Goal: Find contact information: Find contact information

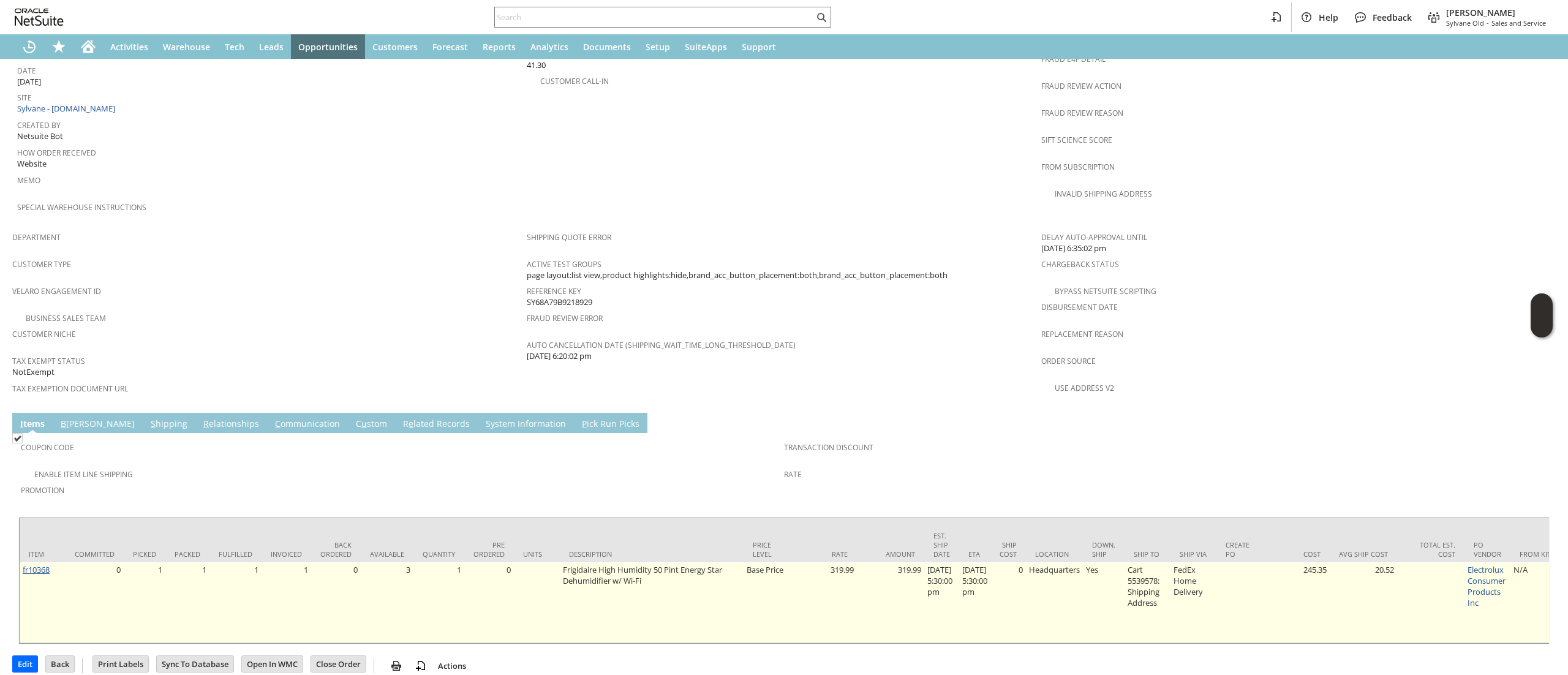
click at [33, 564] on link "fr10368" at bounding box center [36, 569] width 27 height 11
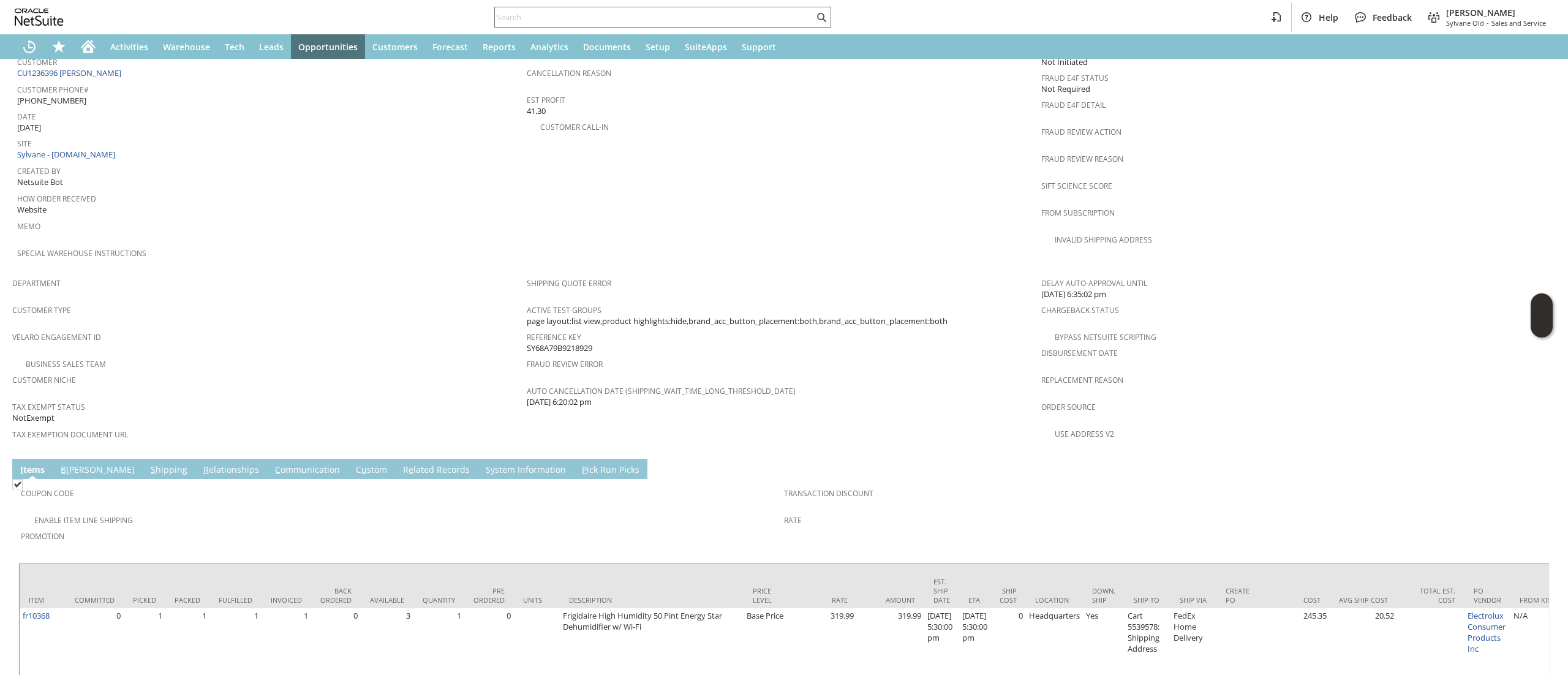
scroll to position [567, 0]
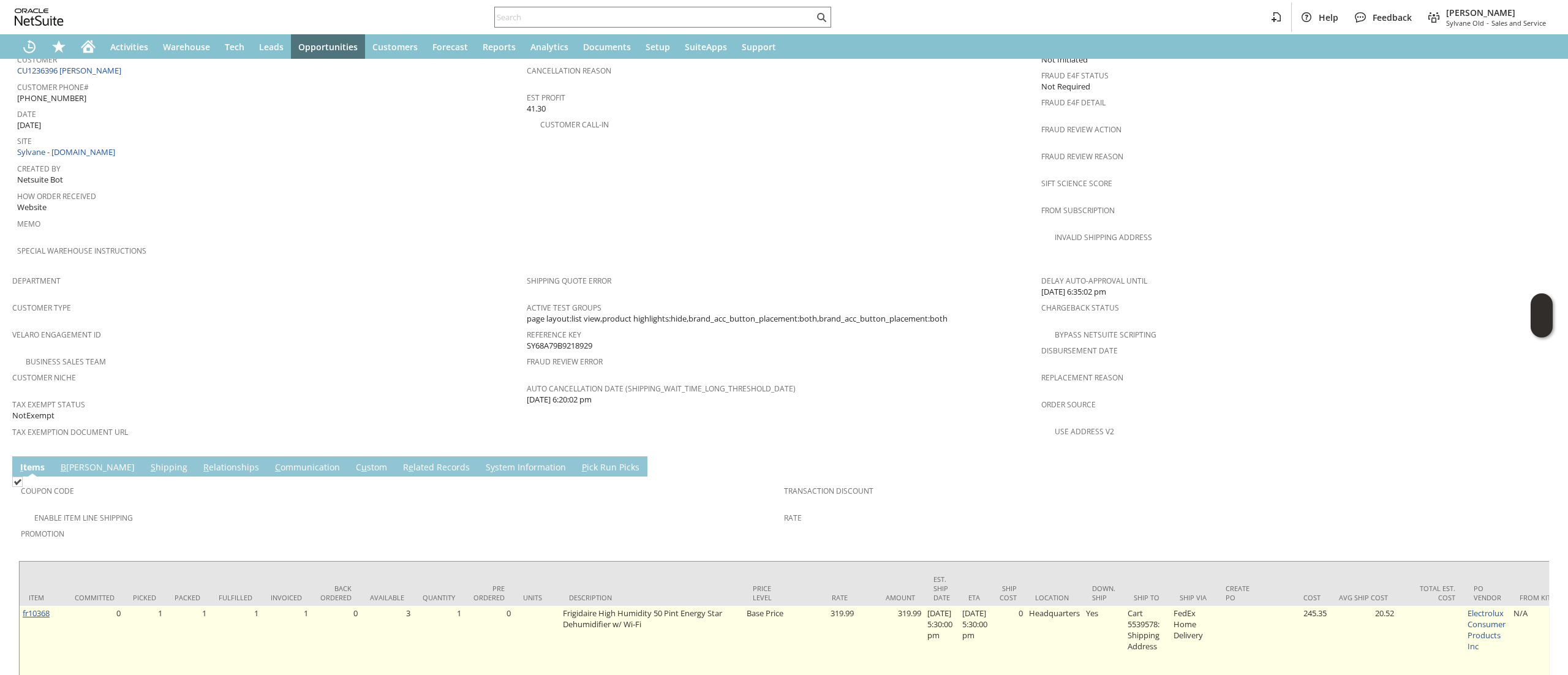
click at [41, 608] on link "fr10368" at bounding box center [36, 613] width 27 height 11
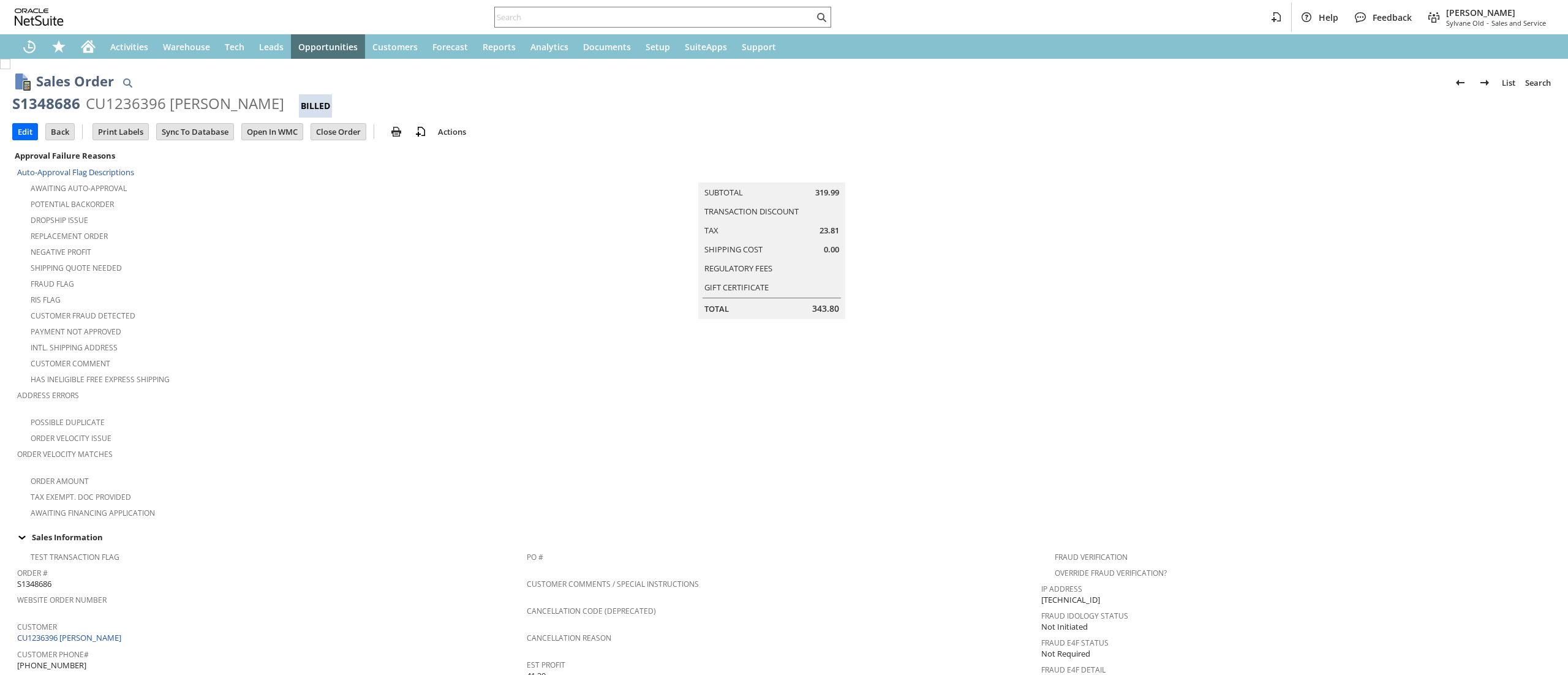
scroll to position [141, 0]
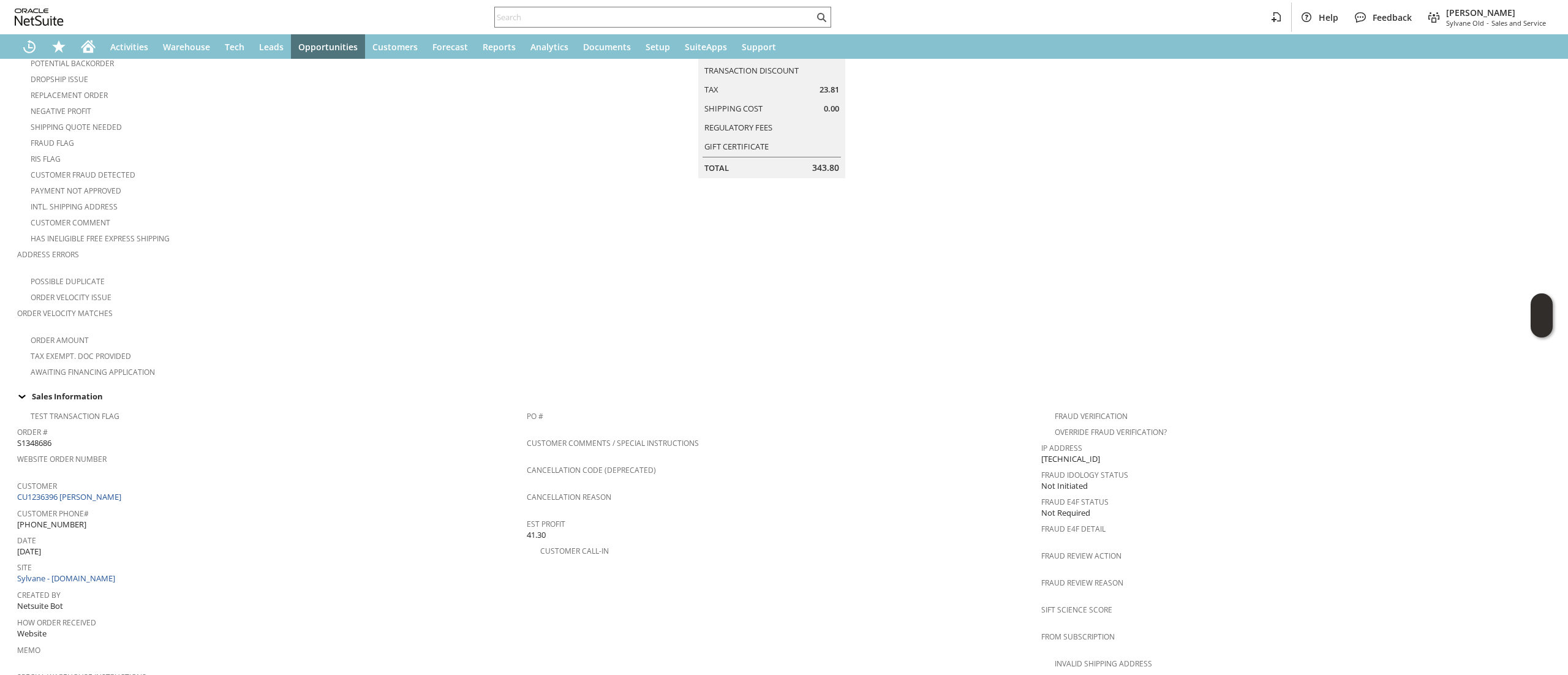
click at [179, 484] on div "Customer CU1236396 [PERSON_NAME]" at bounding box center [269, 490] width 503 height 27
copy tbody "CU1236396 [PERSON_NAME]"
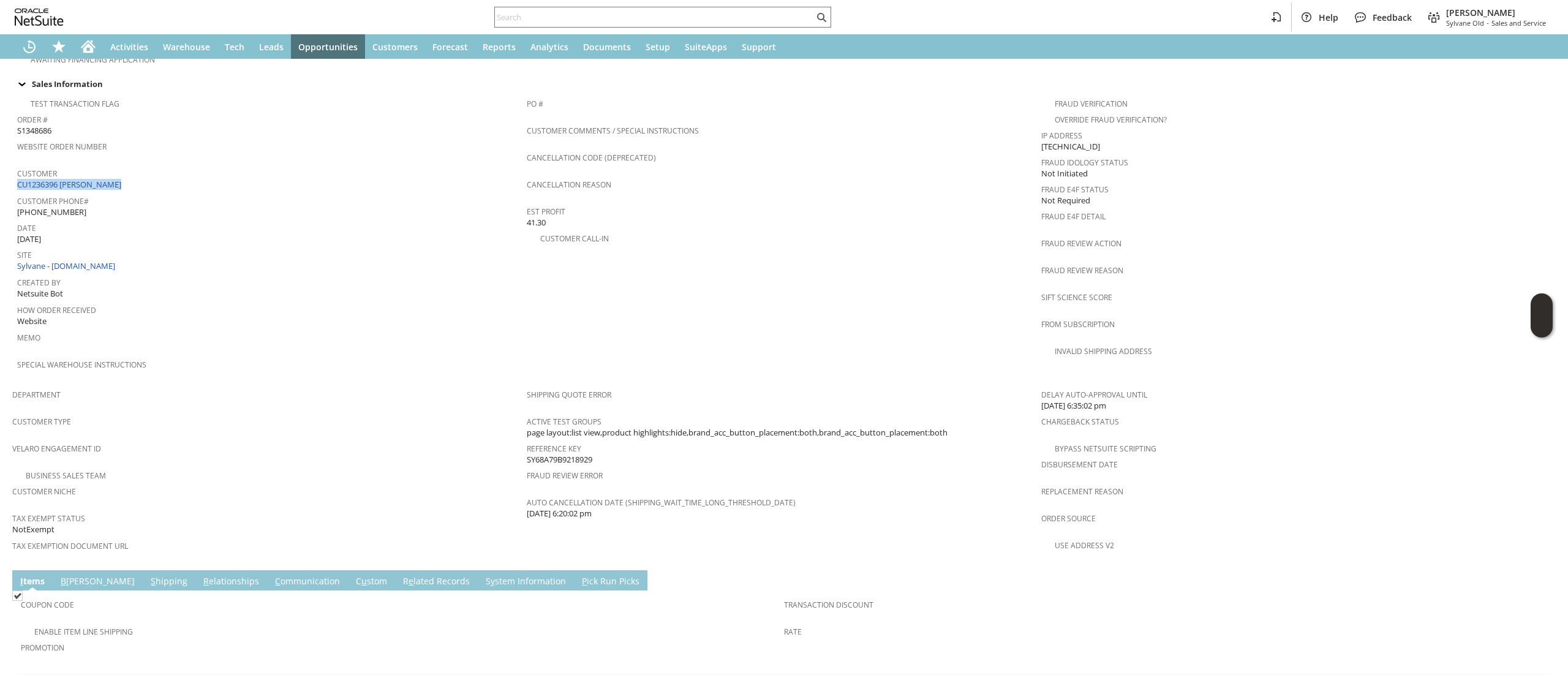
scroll to position [611, 0]
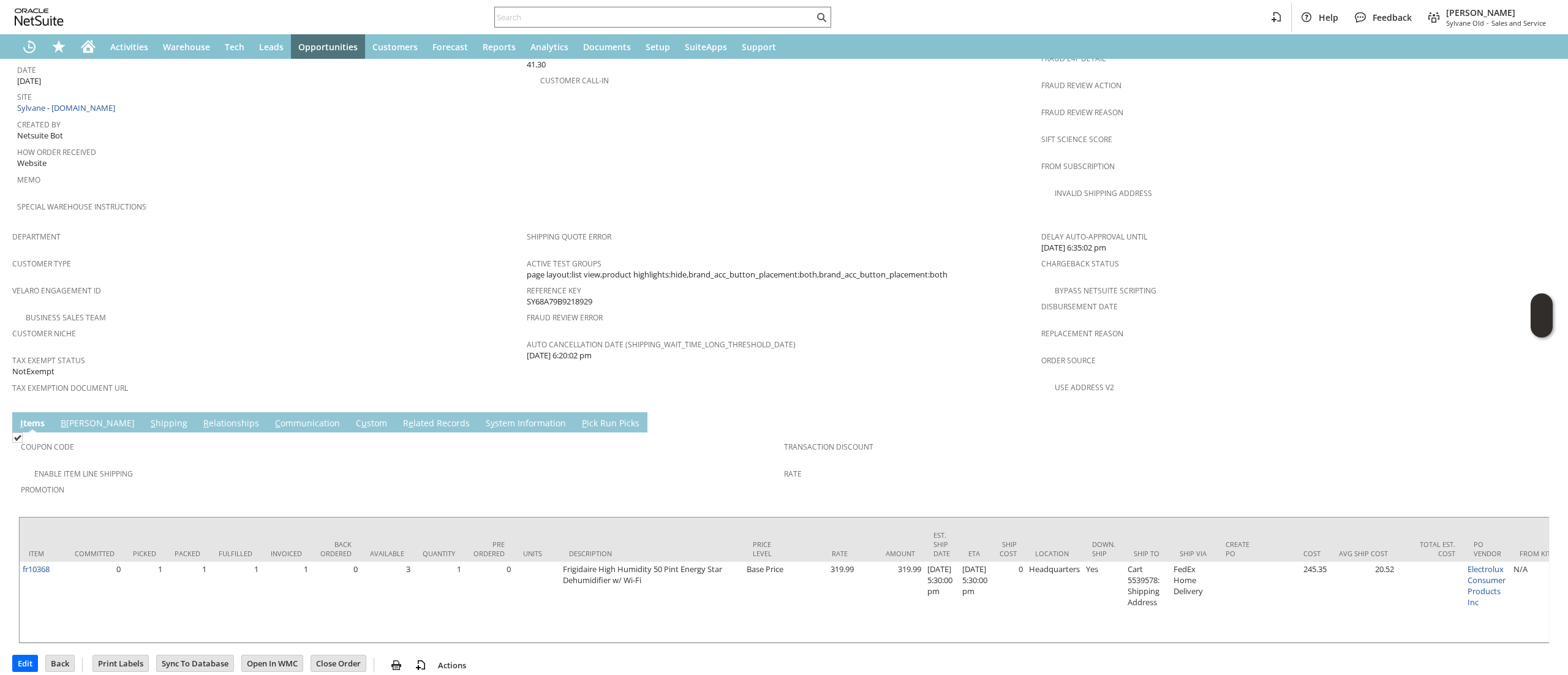
click at [69, 417] on link "B [PERSON_NAME]" at bounding box center [98, 424] width 80 height 14
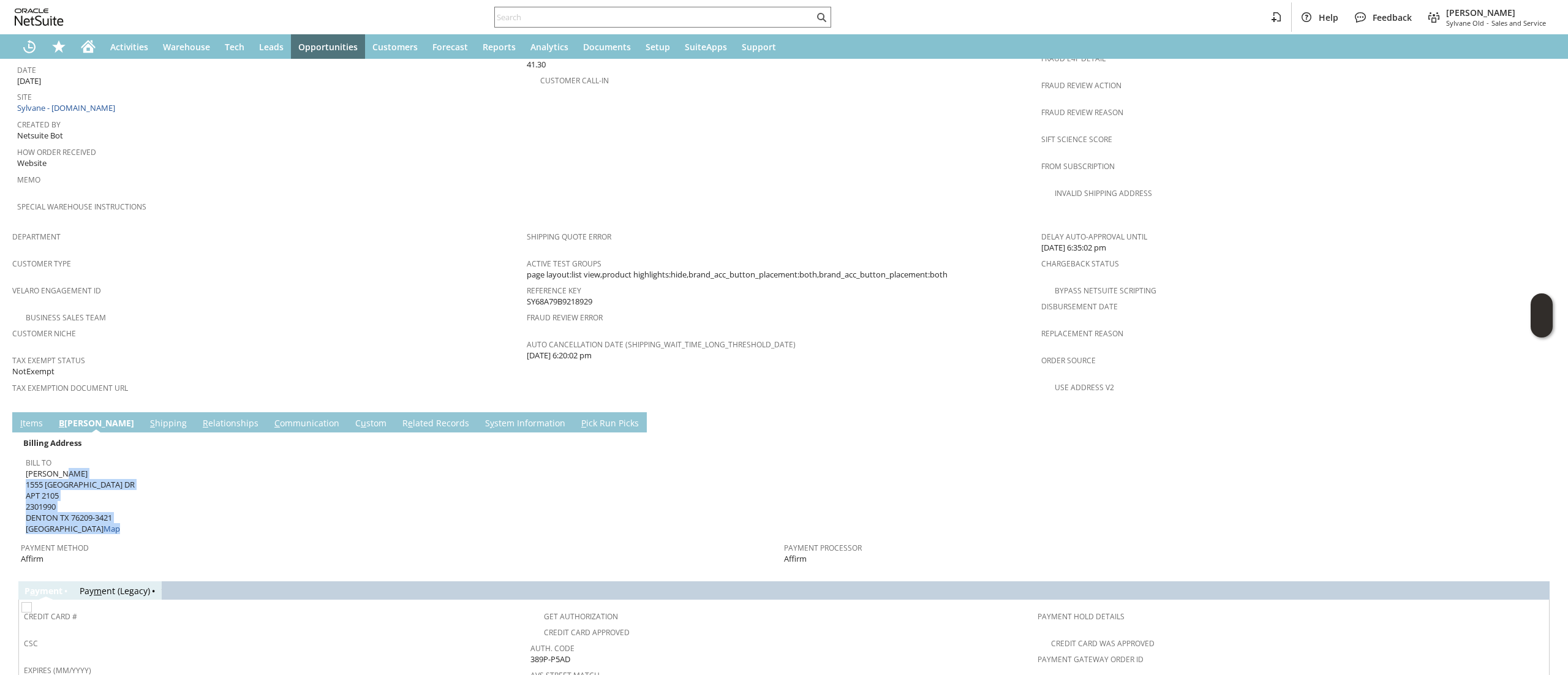
drag, startPoint x: 119, startPoint y: 487, endPoint x: 25, endPoint y: 448, distance: 101.8
click at [26, 454] on div "Bill To [PERSON_NAME] [STREET_ADDRESS] Map" at bounding box center [402, 494] width 752 height 81
copy span "[PERSON_NAME] [STREET_ADDRESS] Map"
click at [226, 435] on div "Billing Address" at bounding box center [400, 443] width 758 height 16
click at [237, 432] on td "Billing Address Bill To [PERSON_NAME] [STREET_ADDRESS] Map Payment Method Affir…" at bounding box center [784, 500] width 1531 height 136
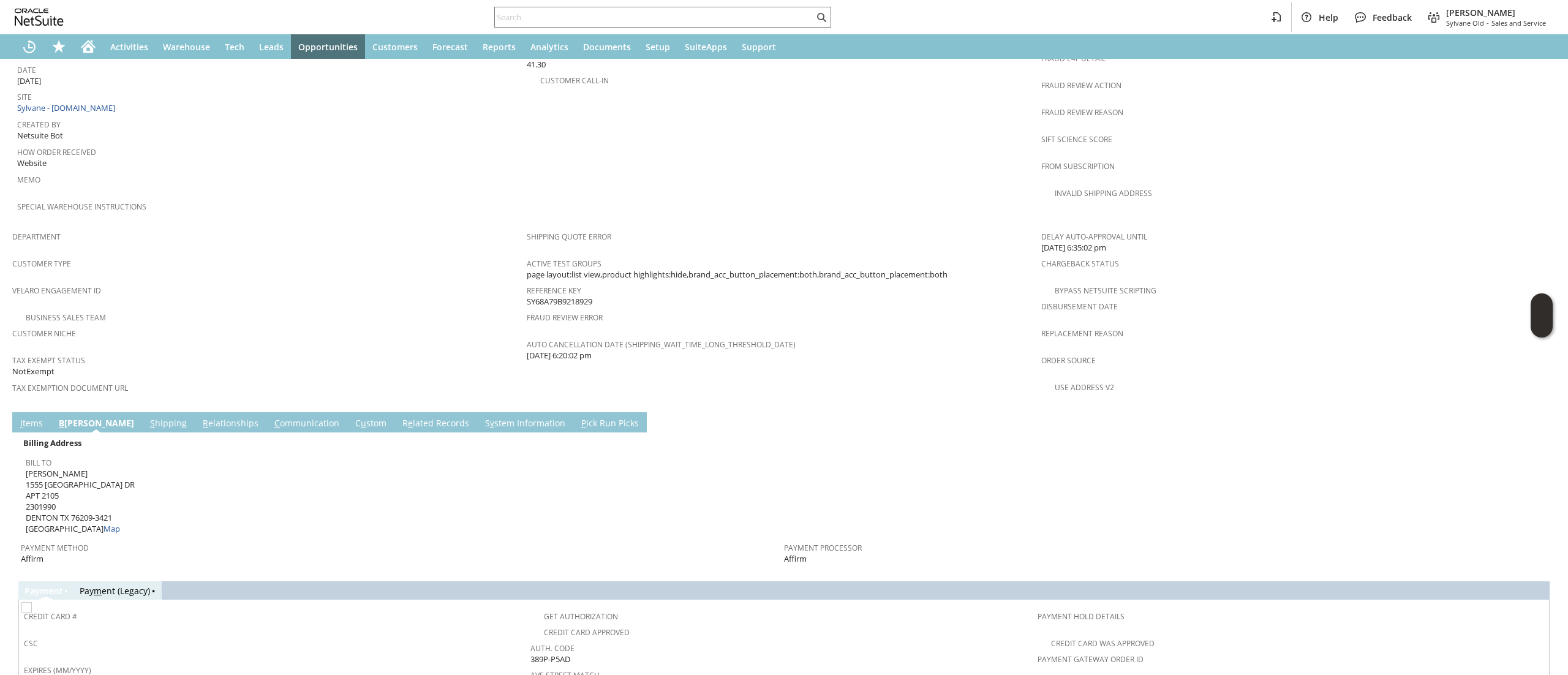
click at [271, 417] on link "C ommunication" at bounding box center [306, 424] width 71 height 14
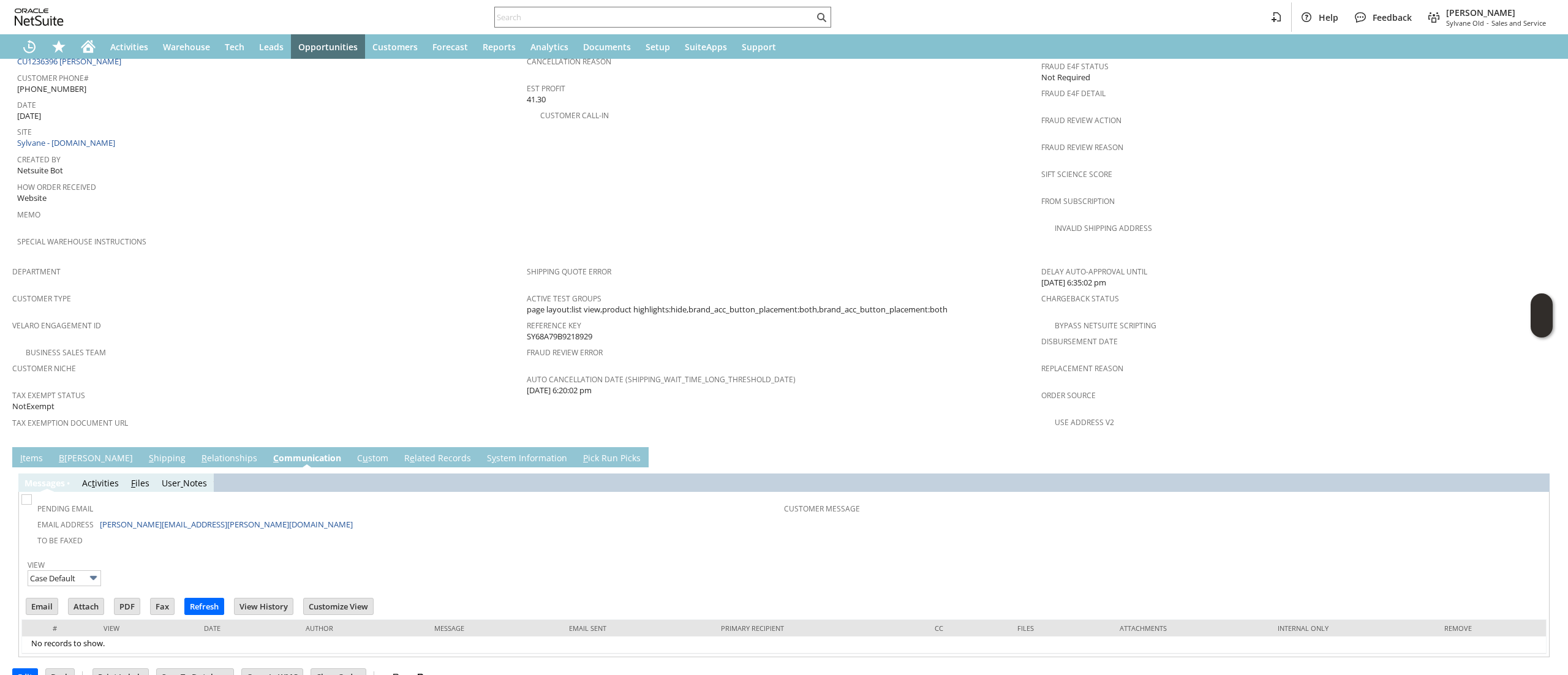
scroll to position [0, 0]
drag, startPoint x: 231, startPoint y: 505, endPoint x: 109, endPoint y: 492, distance: 122.7
click at [109, 497] on tbody "Pending Email Email Address [PERSON_NAME][EMAIL_ADDRESS][PERSON_NAME][DOMAIN_NA…" at bounding box center [404, 522] width 760 height 51
click at [312, 500] on div "Pending Email" at bounding box center [404, 507] width 760 height 15
drag, startPoint x: 226, startPoint y: 492, endPoint x: 101, endPoint y: 492, distance: 125.0
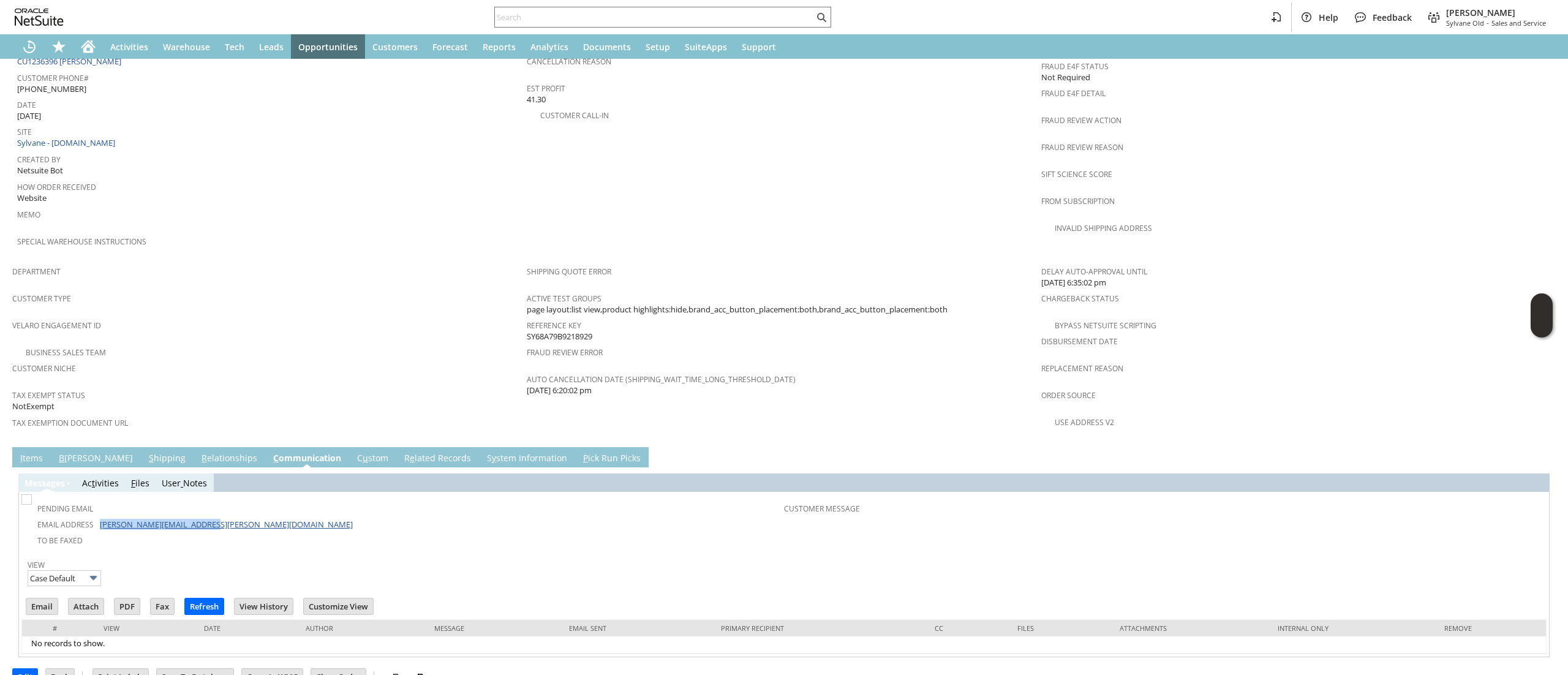
click at [101, 516] on td "Email Address [PERSON_NAME][EMAIL_ADDRESS][PERSON_NAME][DOMAIN_NAME]" at bounding box center [404, 524] width 760 height 16
copy link "[PERSON_NAME][EMAIL_ADDRESS][PERSON_NAME][DOMAIN_NAME]"
